Goal: Check status: Check status

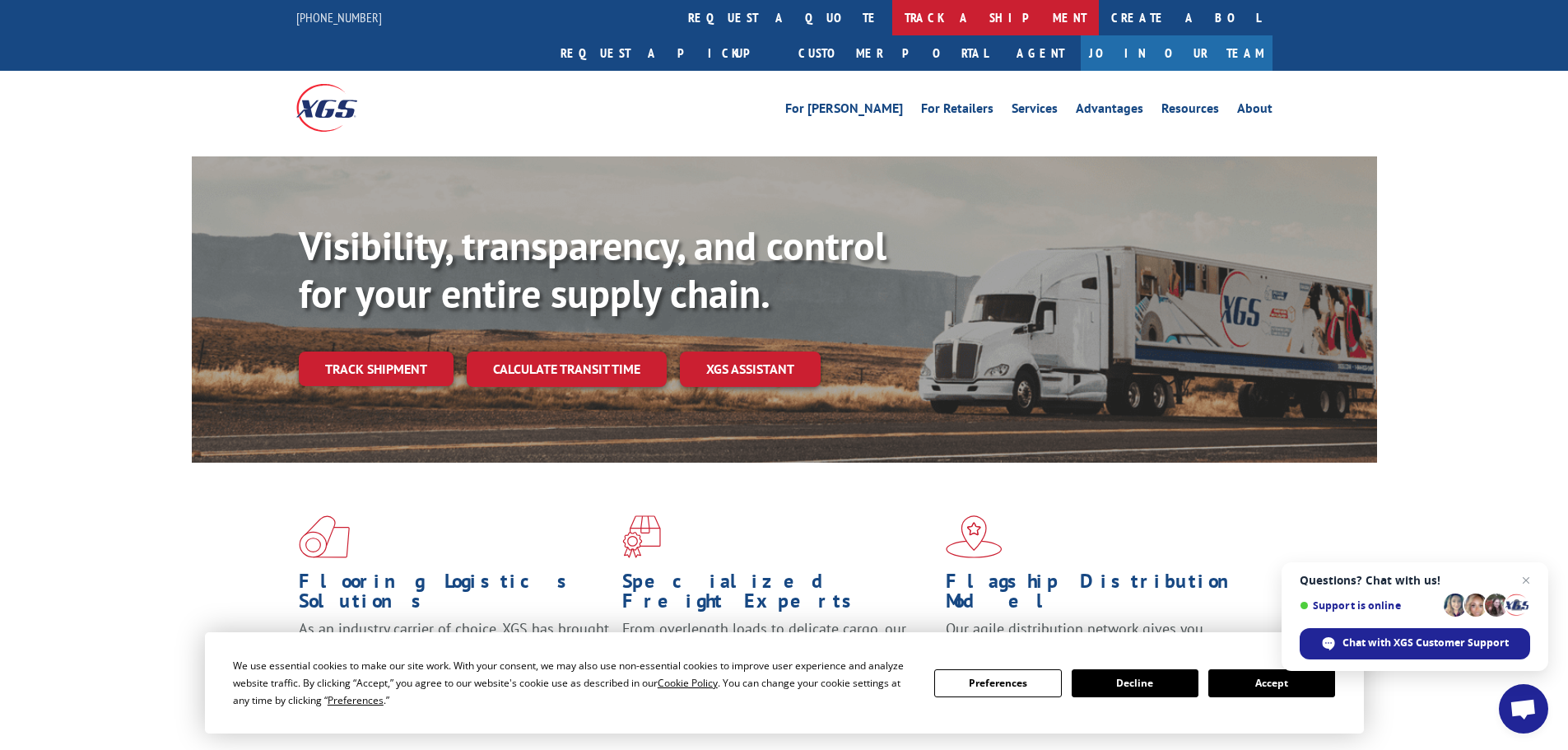
click at [892, 19] on link "track a shipment" at bounding box center [995, 18] width 207 height 35
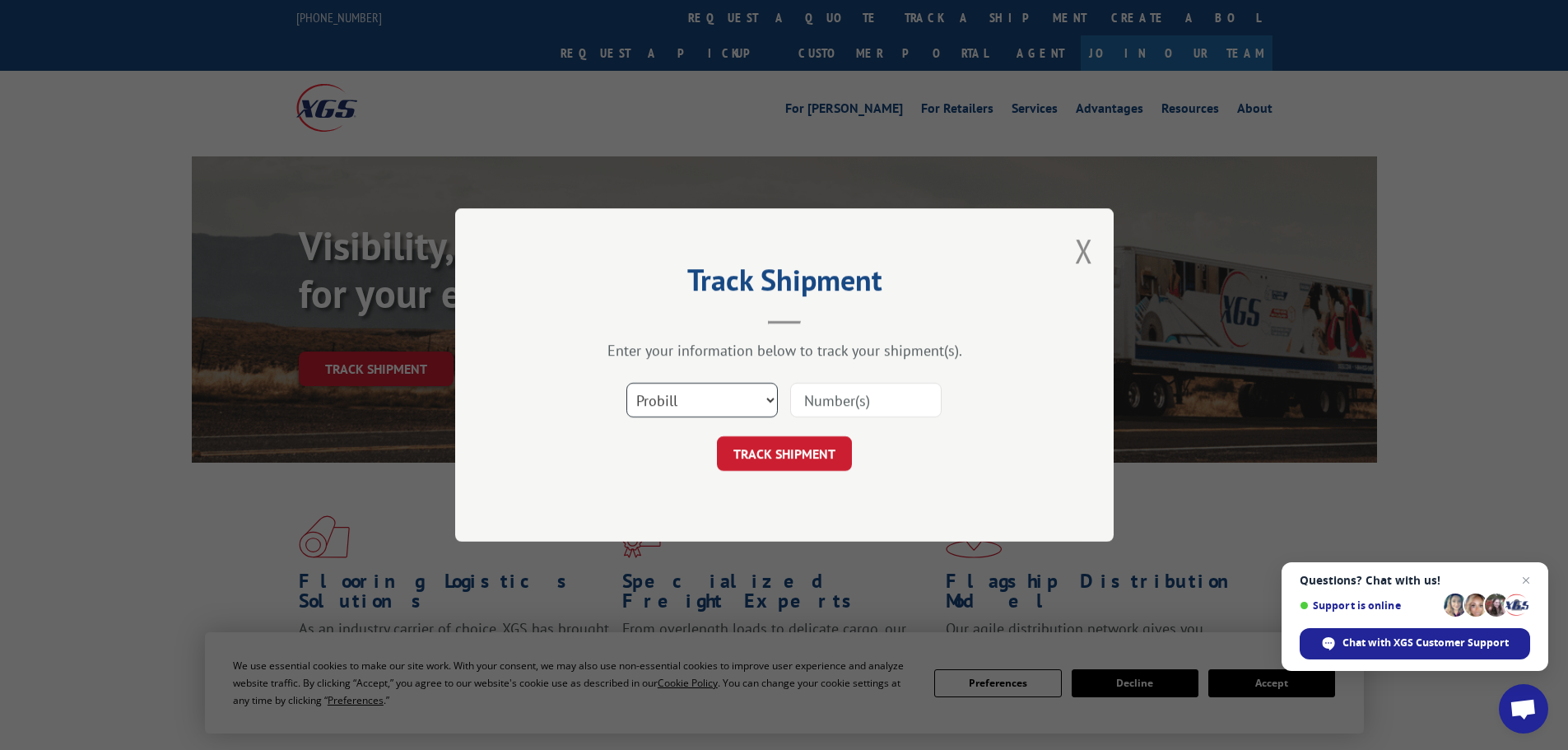
drag, startPoint x: 707, startPoint y: 399, endPoint x: 714, endPoint y: 406, distance: 9.9
click at [707, 399] on select "Select category... Probill BOL PO" at bounding box center [702, 400] width 151 height 34
select select "po"
click at [626, 383] on select "Select category... Probill BOL PO" at bounding box center [702, 400] width 151 height 34
click at [834, 396] on input at bounding box center [866, 400] width 151 height 34
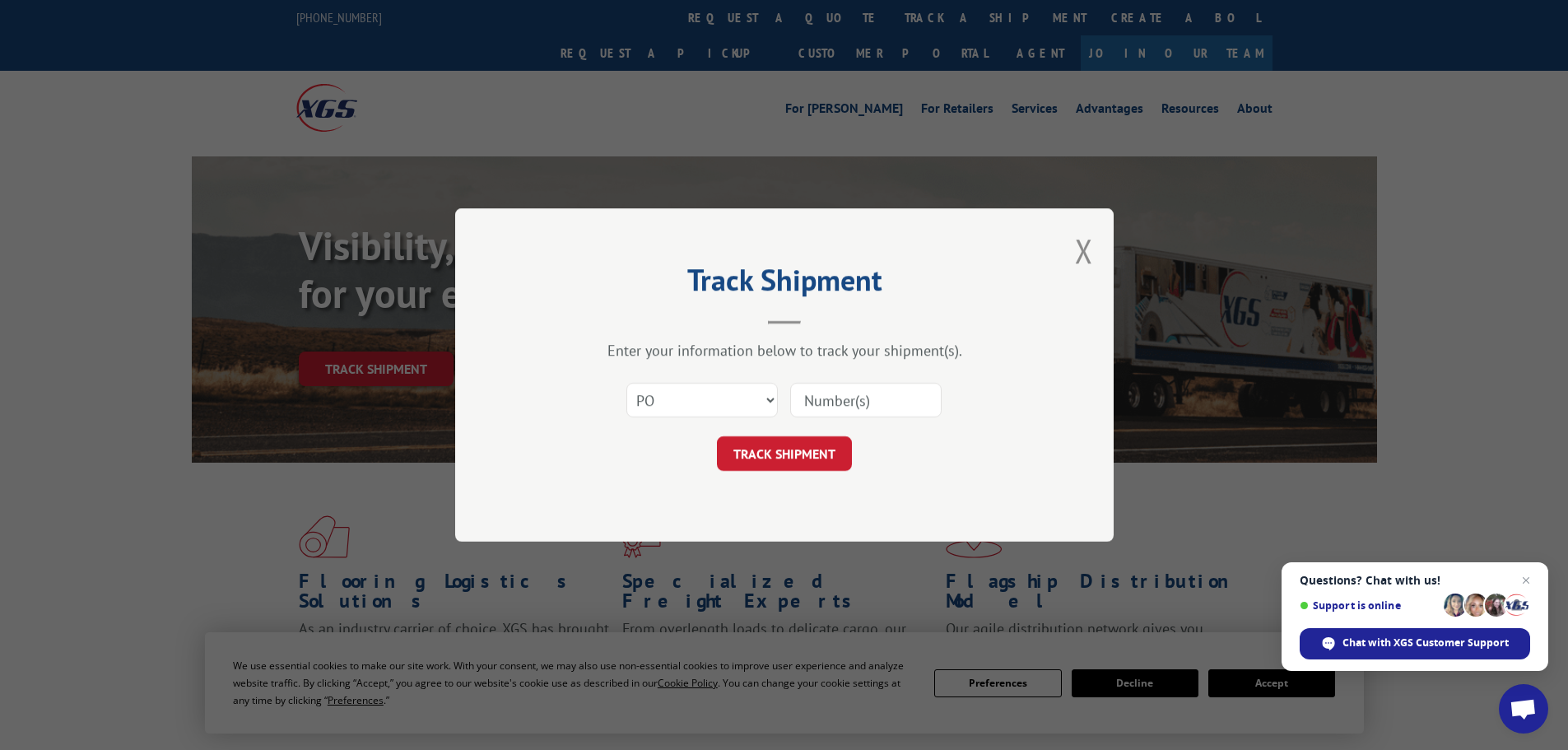
paste input "09534576"
type input "09534576"
click at [822, 462] on button "TRACK SHIPMENT" at bounding box center [784, 453] width 135 height 34
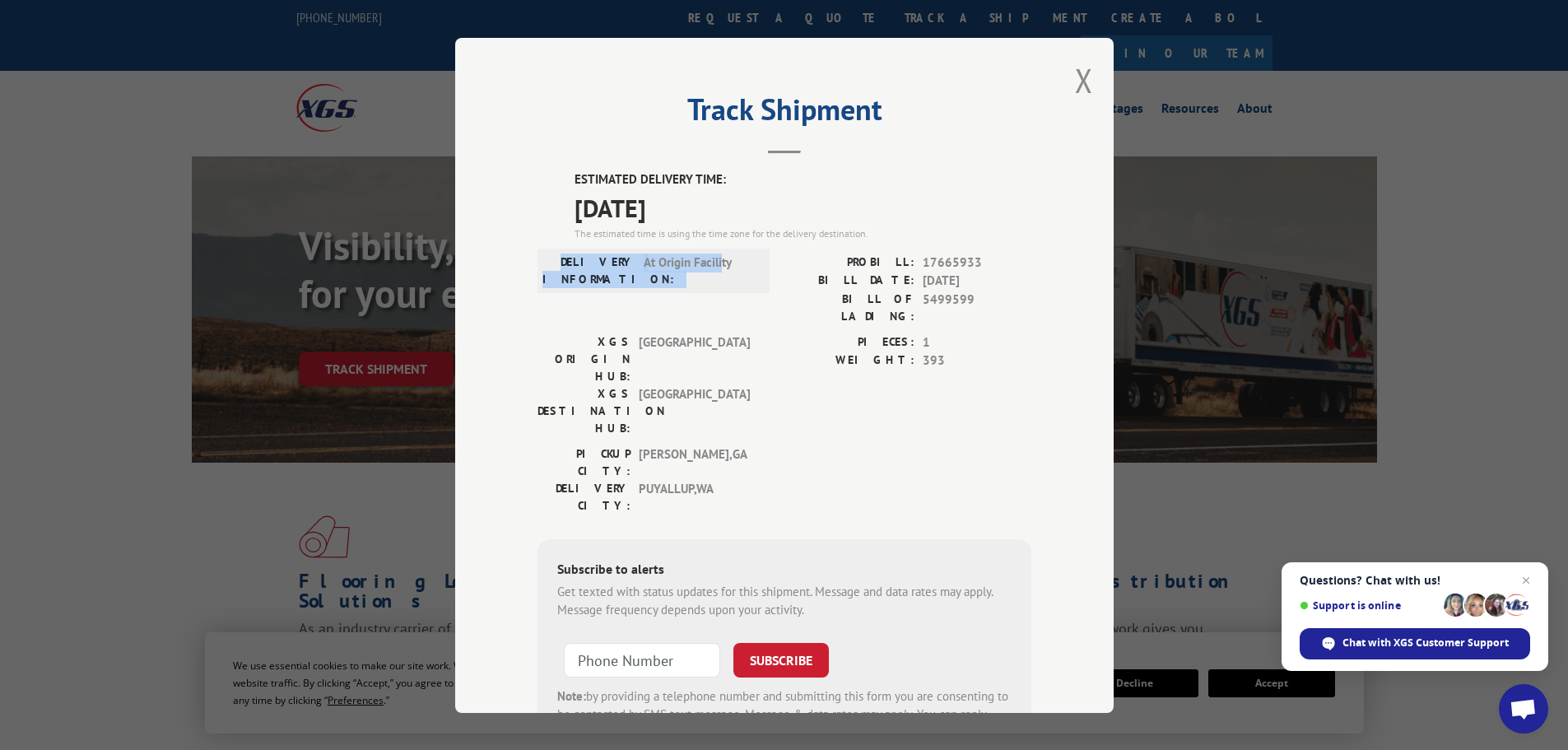
drag, startPoint x: 570, startPoint y: 258, endPoint x: 714, endPoint y: 279, distance: 145.5
click at [714, 279] on div "DELIVERY INFORMATION: At Origin Facility" at bounding box center [653, 269] width 223 height 34
click at [684, 283] on span "At Origin Facility" at bounding box center [699, 269] width 111 height 34
click at [655, 259] on span "At Origin Facility" at bounding box center [699, 269] width 111 height 34
click at [656, 259] on span "At Origin Facility" at bounding box center [699, 269] width 111 height 34
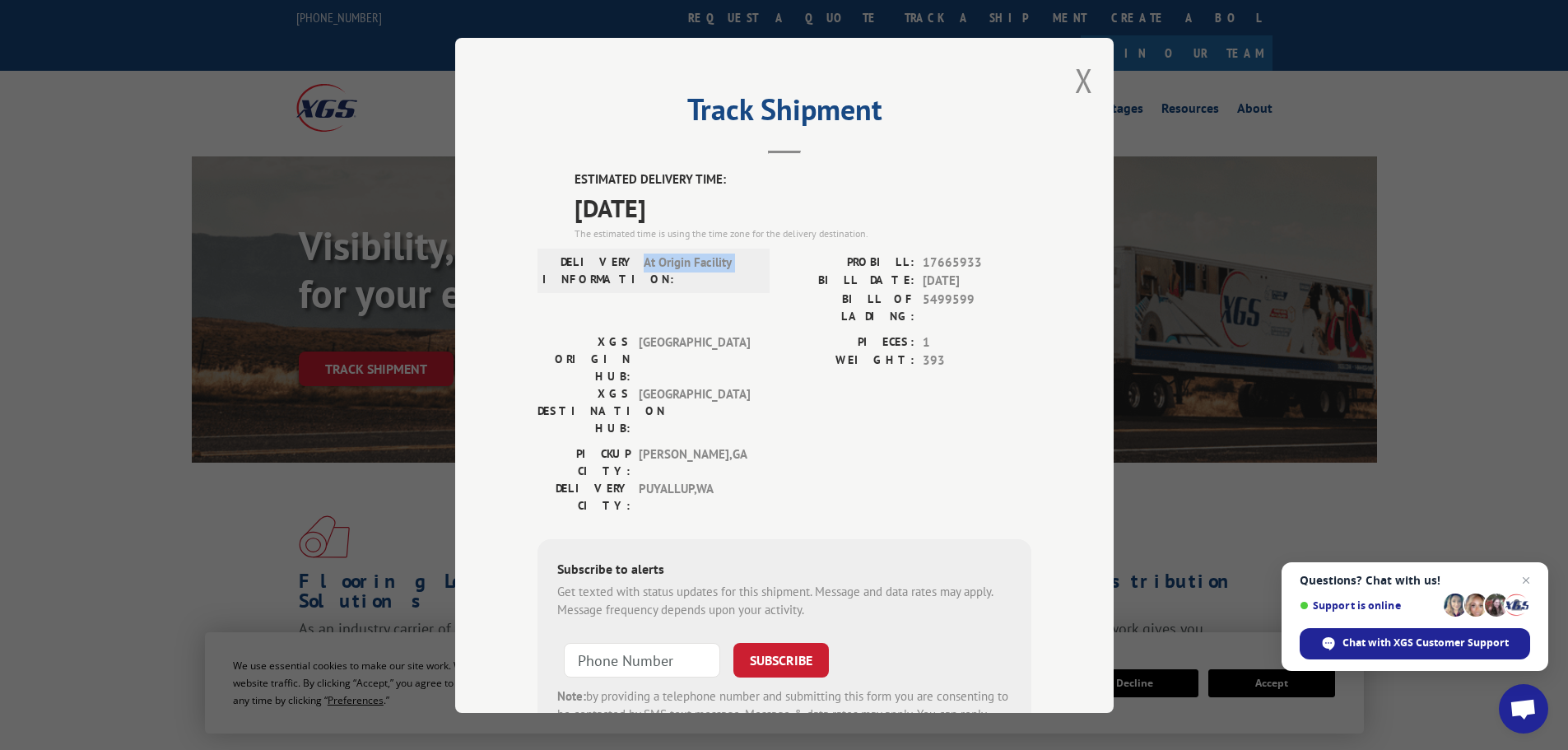
click at [656, 259] on span "At Origin Facility" at bounding box center [699, 269] width 111 height 34
copy span "At Origin Facility"
click at [1084, 79] on button "Close modal" at bounding box center [1084, 80] width 18 height 44
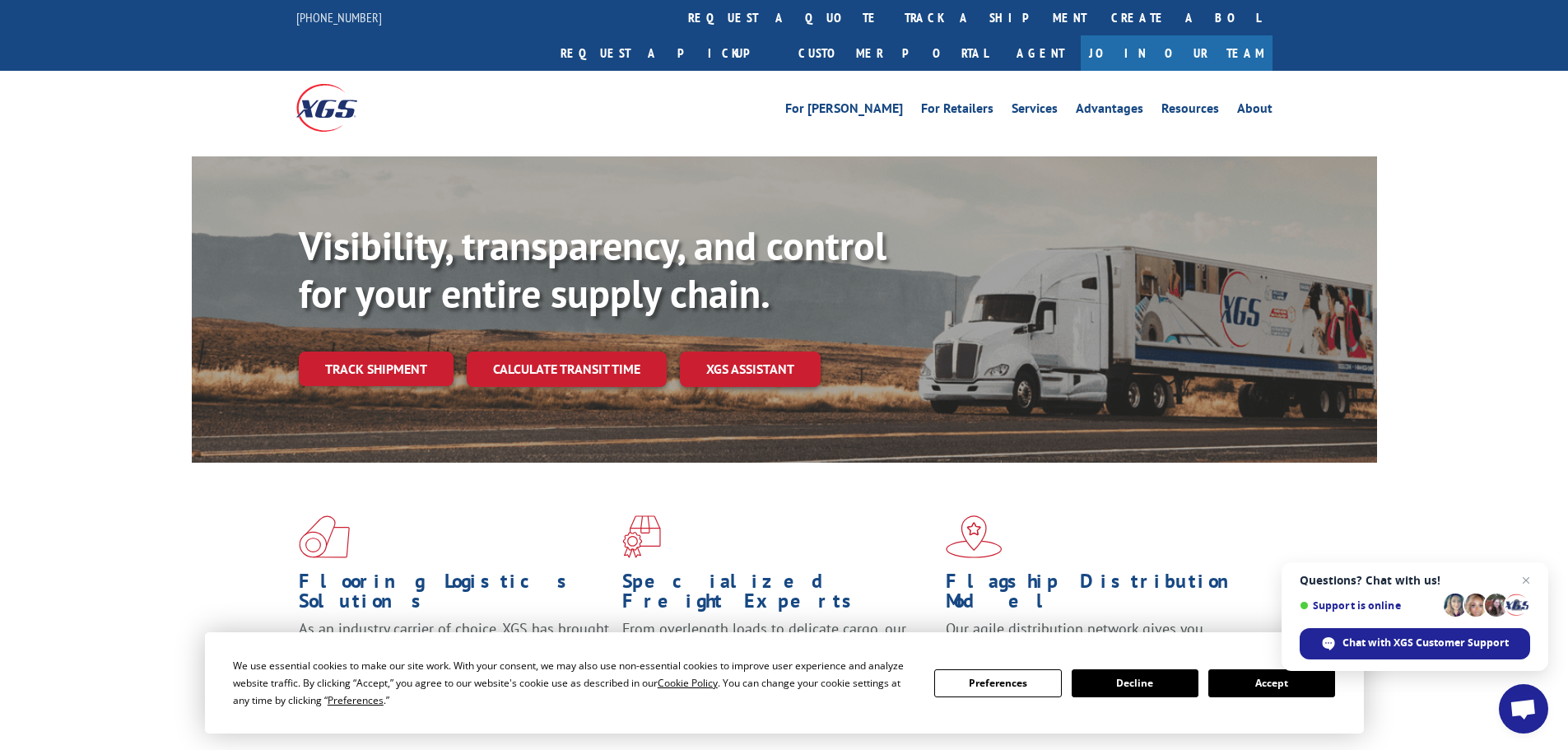
click at [892, 9] on link "track a shipment" at bounding box center [995, 18] width 207 height 35
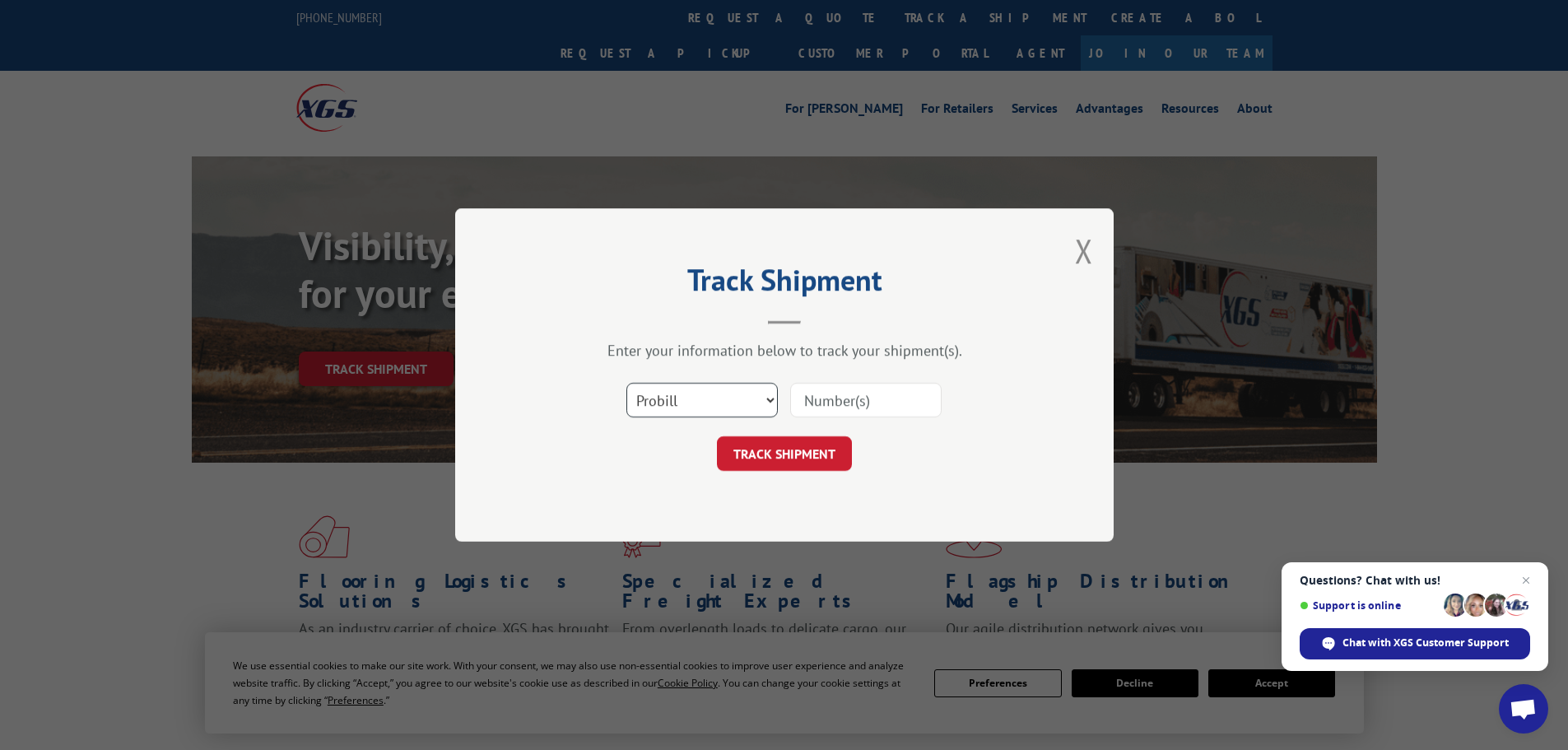
click at [678, 409] on select "Select category... Probill BOL PO" at bounding box center [702, 400] width 151 height 34
select select "po"
click at [626, 383] on select "Select category... Probill BOL PO" at bounding box center [702, 400] width 151 height 34
click at [854, 405] on input at bounding box center [866, 400] width 151 height 34
paste input "09534564"
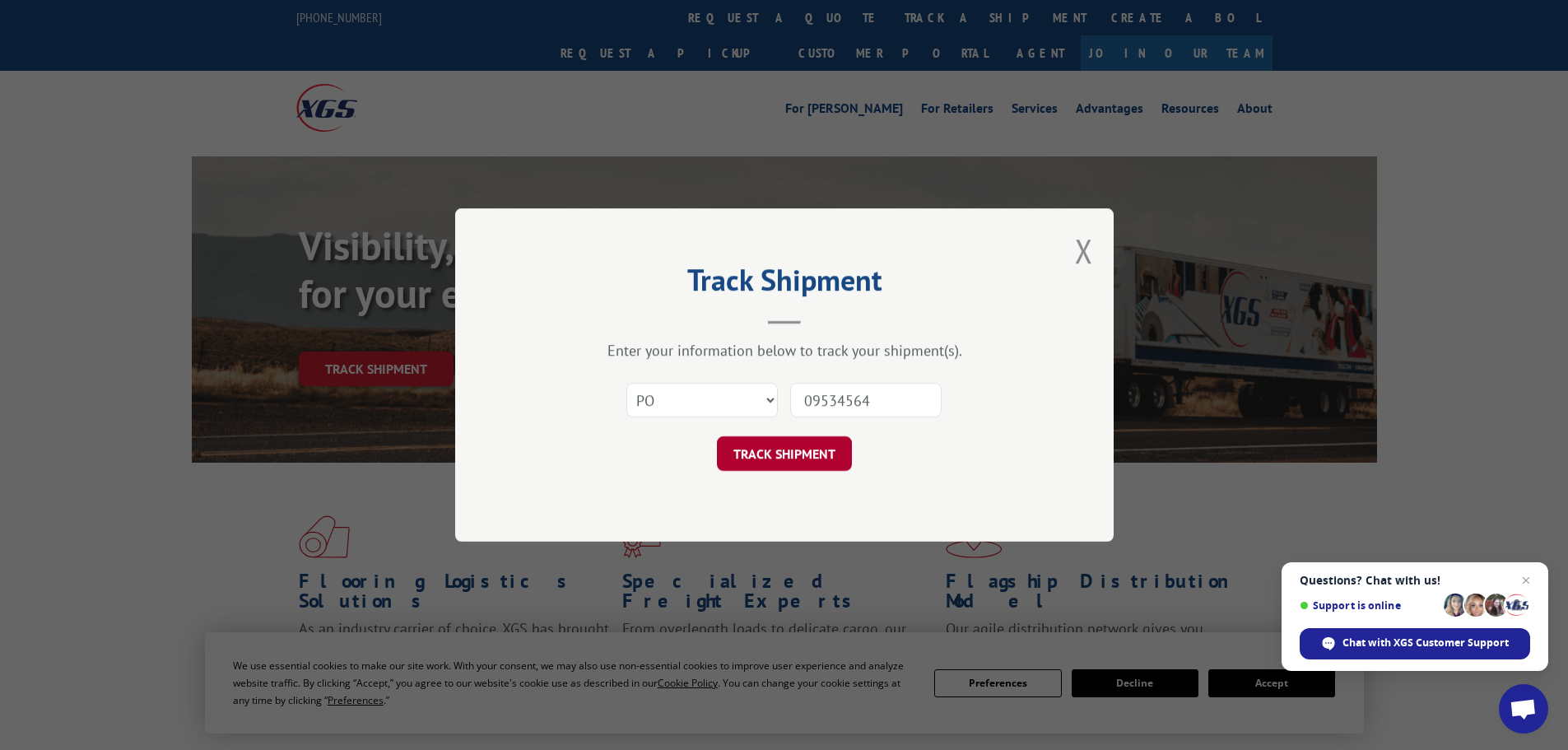
type input "09534564"
click at [773, 455] on button "TRACK SHIPMENT" at bounding box center [784, 453] width 135 height 34
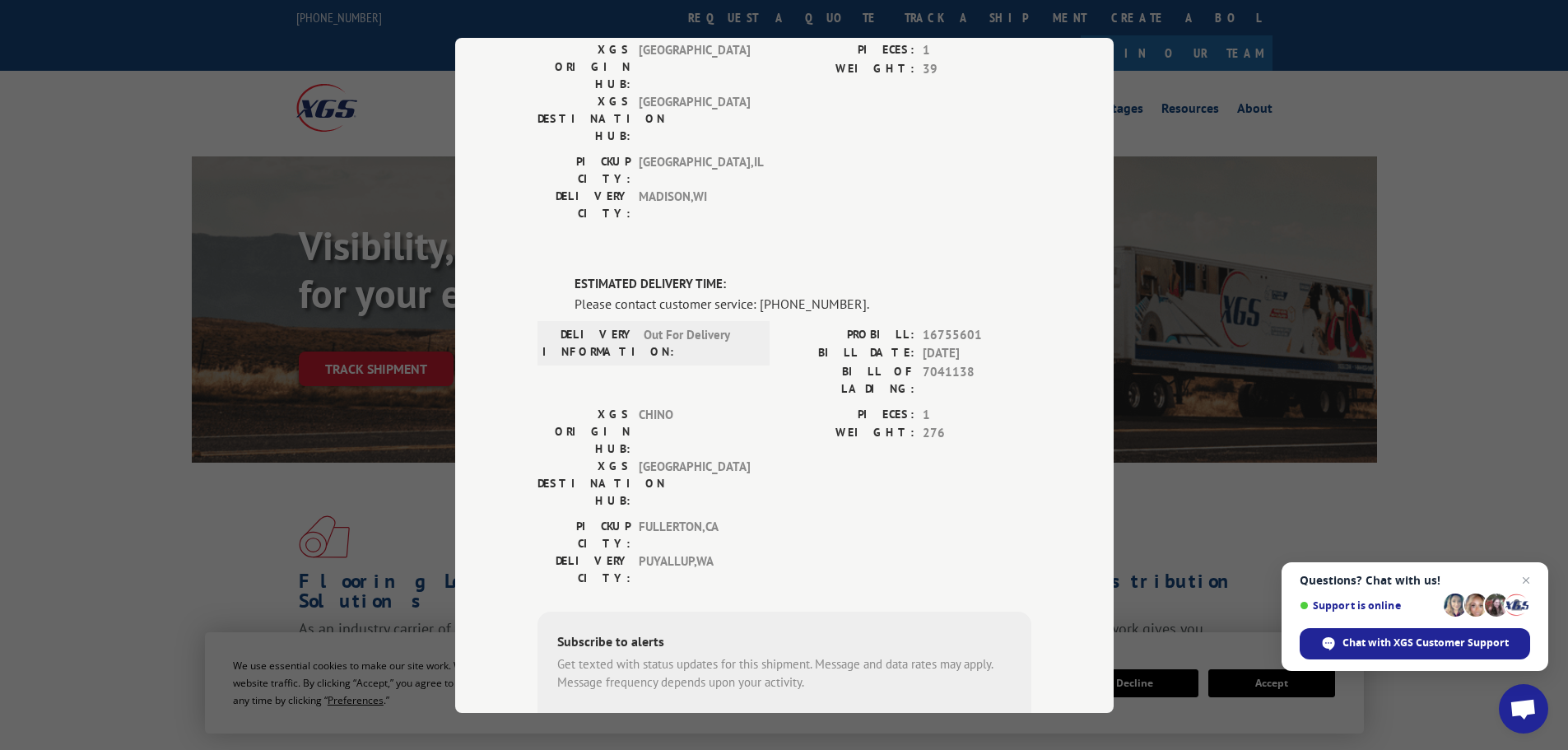
scroll to position [298, 0]
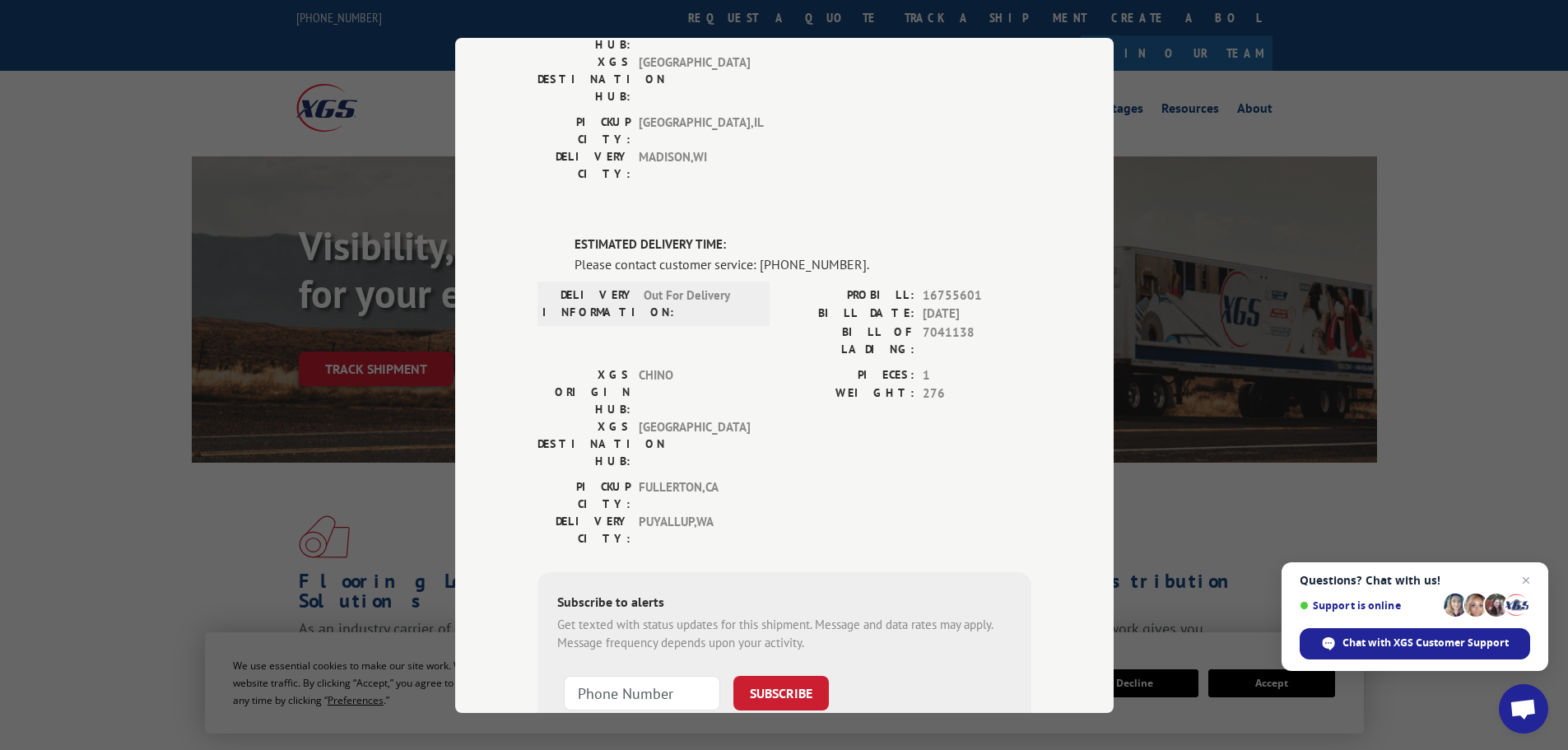
click at [931, 323] on span "7041138" at bounding box center [977, 340] width 108 height 34
copy span "7041138"
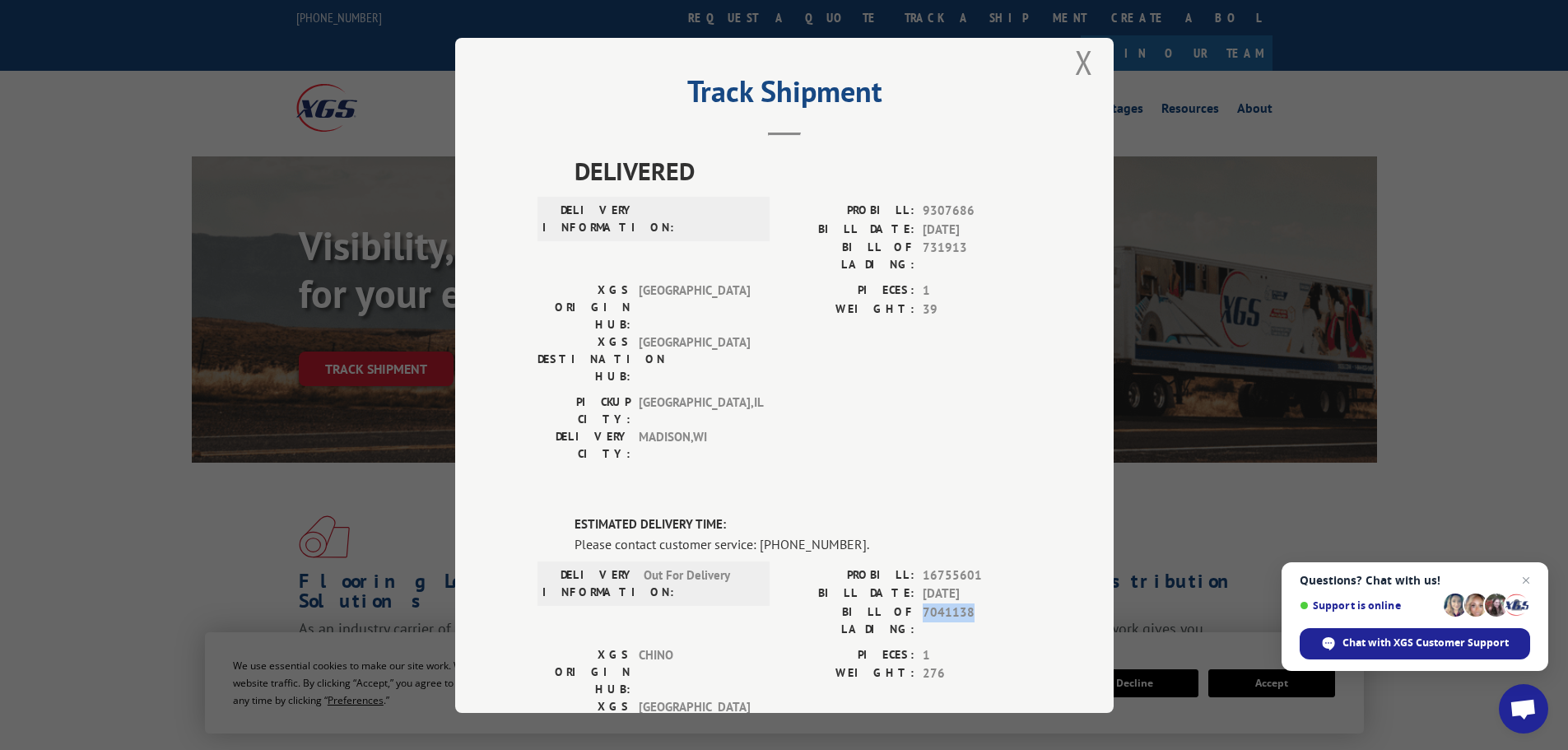
scroll to position [0, 0]
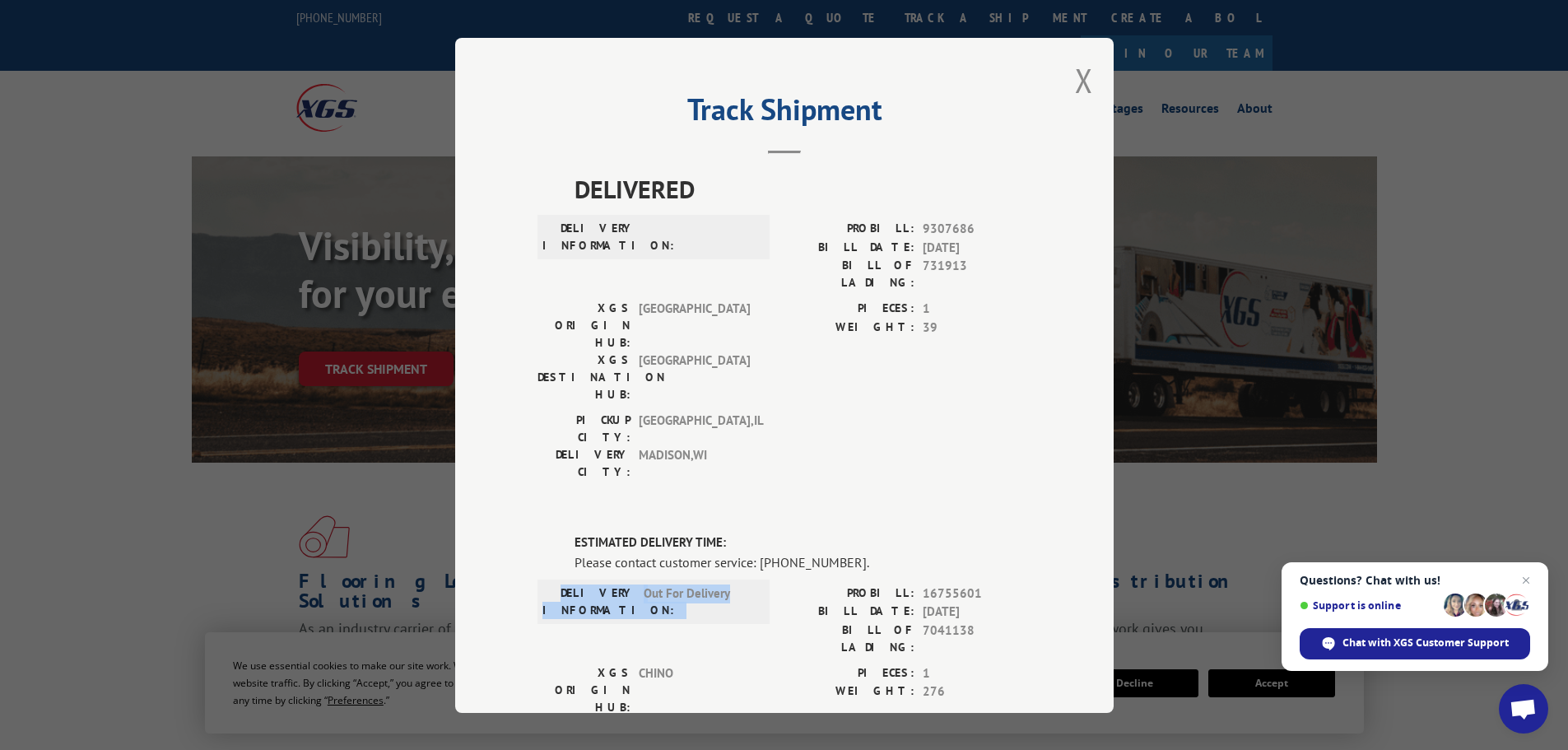
drag, startPoint x: 583, startPoint y: 488, endPoint x: 744, endPoint y: 510, distance: 162.5
click at [744, 584] on div "DELIVERY INFORMATION: Out For Delivery" at bounding box center [653, 600] width 223 height 34
copy div "DELIVERY INFORMATION: Out For Delivery"
